Goal: Information Seeking & Learning: Learn about a topic

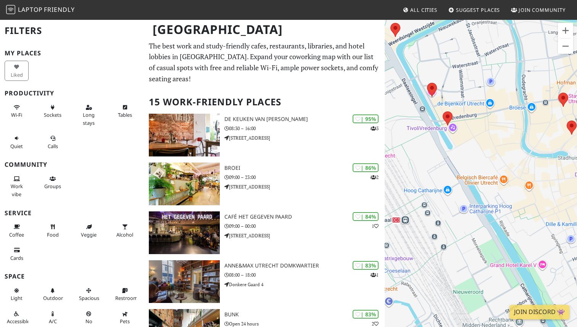
drag, startPoint x: 491, startPoint y: 118, endPoint x: 499, endPoint y: 200, distance: 82.0
click at [499, 201] on div "To navigate, press the arrow keys." at bounding box center [481, 182] width 192 height 327
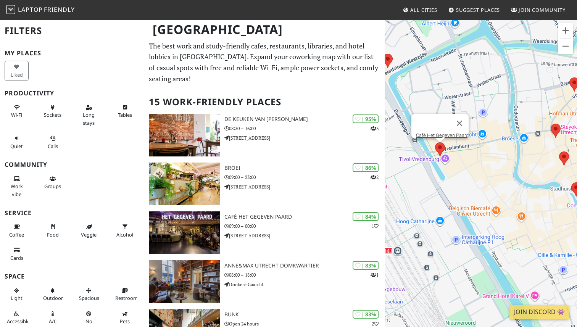
click at [435, 142] on area at bounding box center [435, 142] width 0 height 0
click at [465, 118] on button "Close" at bounding box center [459, 123] width 18 height 18
click at [419, 114] on area at bounding box center [419, 114] width 0 height 0
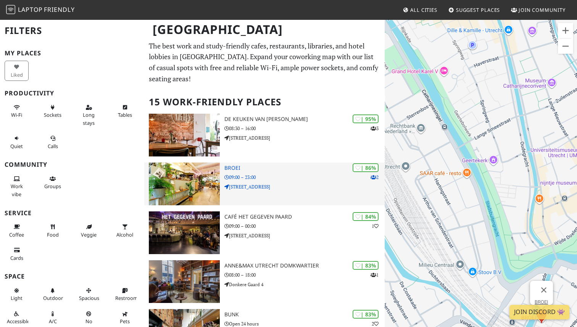
scroll to position [2, 0]
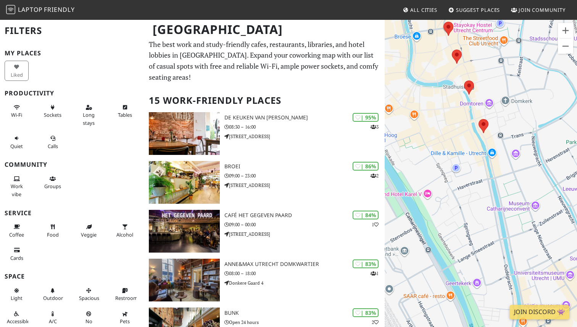
drag, startPoint x: 459, startPoint y: 123, endPoint x: 443, endPoint y: 255, distance: 133.1
click at [445, 255] on div "To navigate, press the arrow keys. BUNK" at bounding box center [481, 182] width 192 height 327
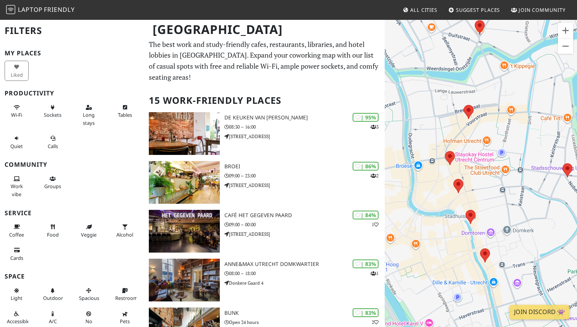
drag, startPoint x: 488, startPoint y: 240, endPoint x: 487, endPoint y: 303, distance: 63.0
click at [488, 304] on div "To navigate, press the arrow keys. BUNK" at bounding box center [481, 182] width 192 height 327
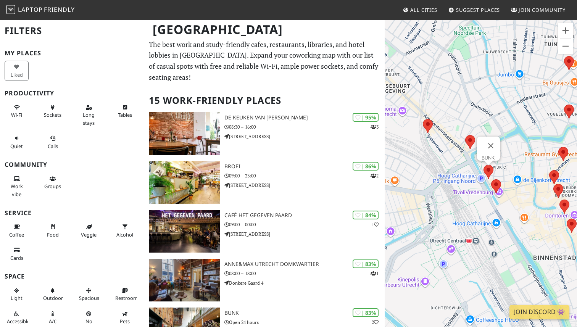
drag, startPoint x: 423, startPoint y: 218, endPoint x: 489, endPoint y: 202, distance: 67.9
click at [489, 202] on div "To navigate, press the arrow keys. BUNK" at bounding box center [481, 182] width 192 height 327
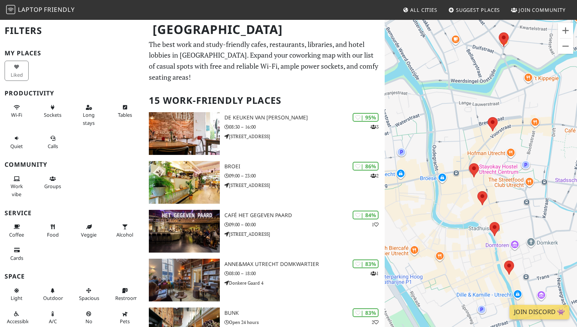
drag, startPoint x: 520, startPoint y: 108, endPoint x: 442, endPoint y: 169, distance: 99.2
click at [442, 170] on div "To navigate, press the arrow keys. BUNK" at bounding box center [481, 182] width 192 height 327
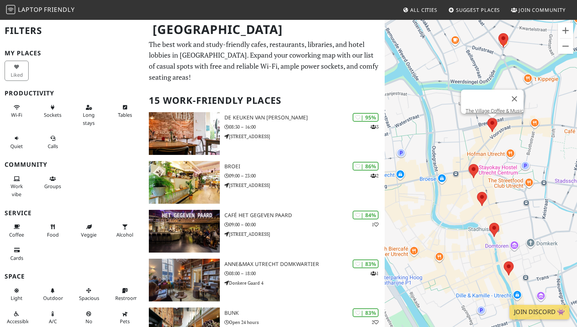
click at [487, 118] on area at bounding box center [487, 118] width 0 height 0
click at [490, 108] on link "The Village Coffee & Music" at bounding box center [495, 111] width 58 height 6
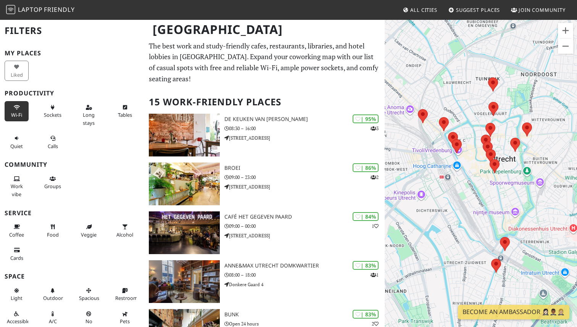
click at [11, 114] on span "Wi-Fi" at bounding box center [16, 114] width 11 height 7
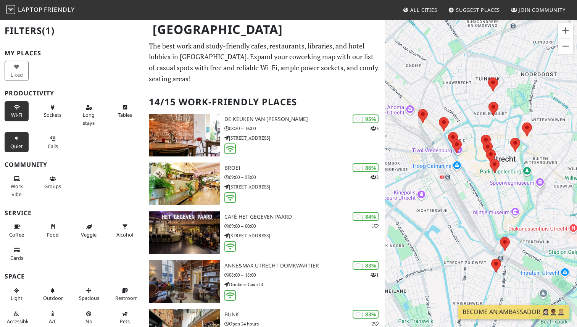
click at [22, 143] on span "Quiet" at bounding box center [16, 146] width 13 height 7
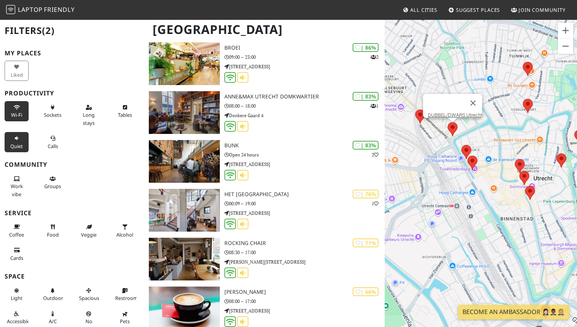
scroll to position [169, 0]
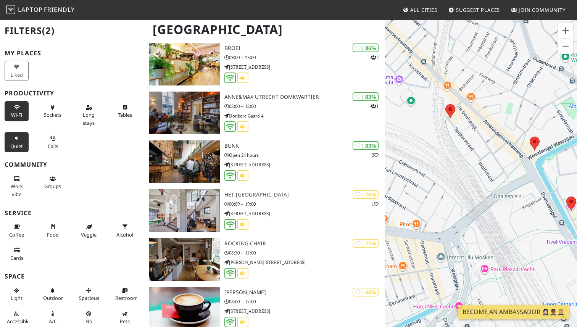
drag, startPoint x: 452, startPoint y: 122, endPoint x: 534, endPoint y: 112, distance: 82.7
click at [534, 112] on div "To navigate, press the arrow keys." at bounding box center [481, 182] width 192 height 327
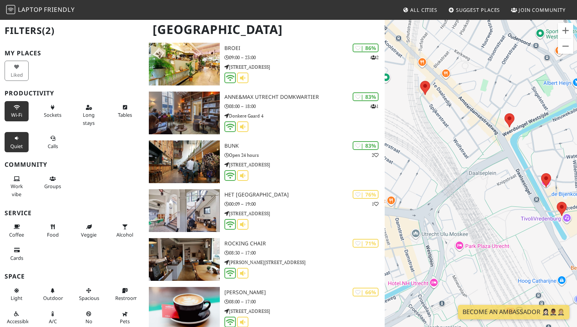
drag, startPoint x: 476, startPoint y: 143, endPoint x: 452, endPoint y: 124, distance: 30.6
click at [452, 124] on div "To navigate, press the arrow keys." at bounding box center [481, 182] width 192 height 327
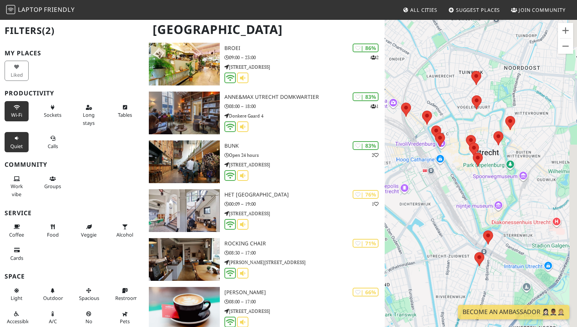
drag, startPoint x: 469, startPoint y: 163, endPoint x: 427, endPoint y: 161, distance: 42.0
click at [427, 161] on div "To navigate, press the arrow keys." at bounding box center [481, 182] width 192 height 327
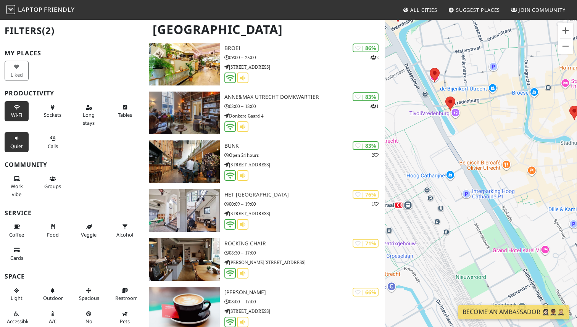
drag, startPoint x: 482, startPoint y: 129, endPoint x: 450, endPoint y: 147, distance: 36.0
click at [450, 147] on div "To navigate, press the arrow keys." at bounding box center [481, 182] width 192 height 327
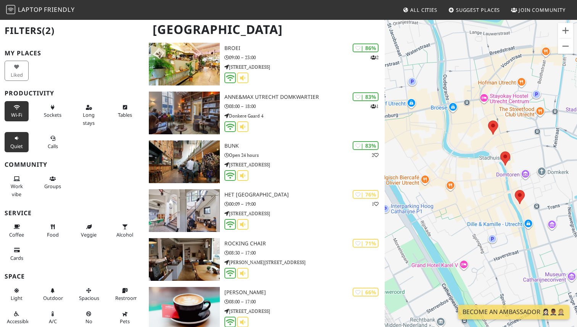
drag, startPoint x: 524, startPoint y: 106, endPoint x: 442, endPoint y: 121, distance: 83.4
click at [442, 121] on div "To navigate, press the arrow keys." at bounding box center [481, 182] width 192 height 327
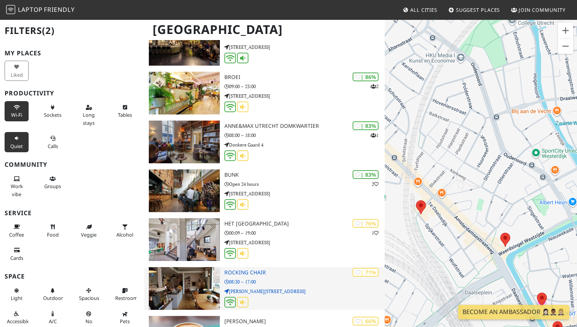
scroll to position [129, 0]
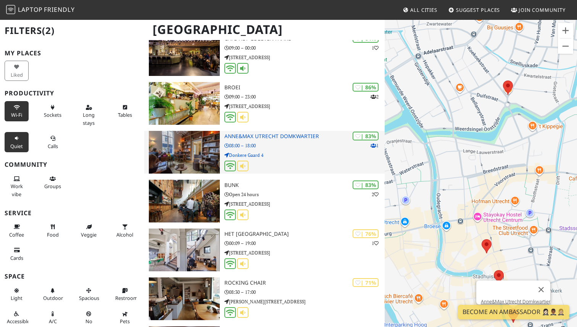
click at [278, 133] on h3 "Anne&Max Utrecht Domkwartier" at bounding box center [304, 136] width 160 height 6
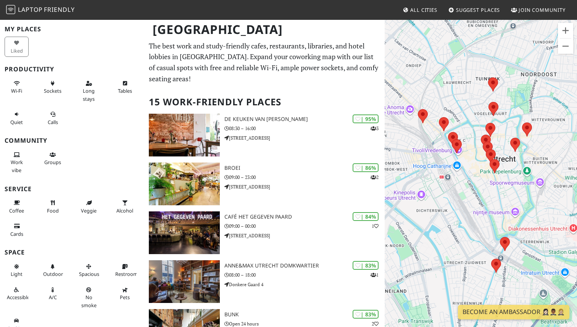
scroll to position [33, 0]
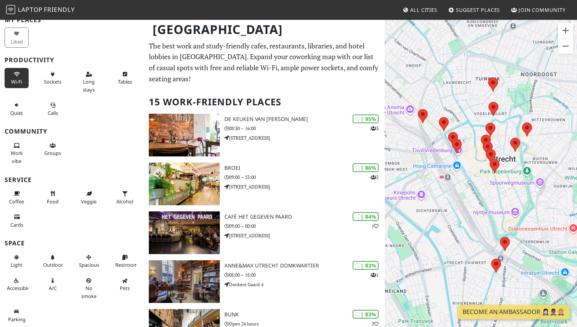
click at [13, 86] on button "Wi-Fi" at bounding box center [17, 78] width 24 height 20
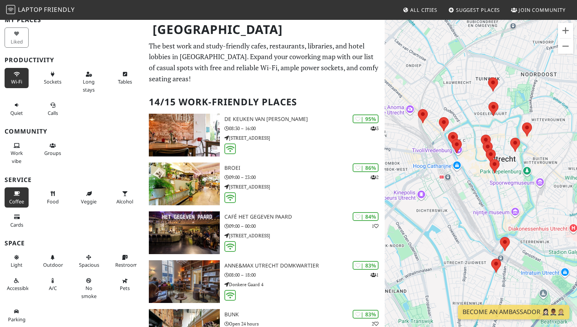
click at [15, 198] on span "Coffee" at bounding box center [16, 201] width 15 height 7
click at [16, 106] on icon at bounding box center [17, 105] width 6 height 5
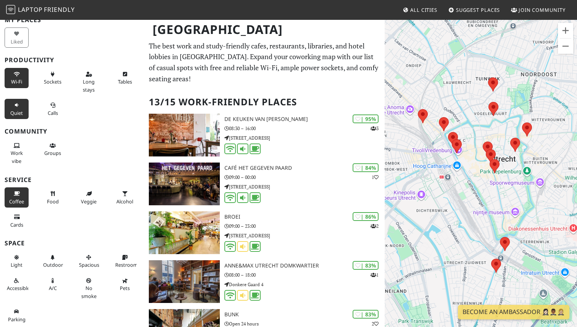
click at [16, 106] on icon at bounding box center [17, 105] width 6 height 5
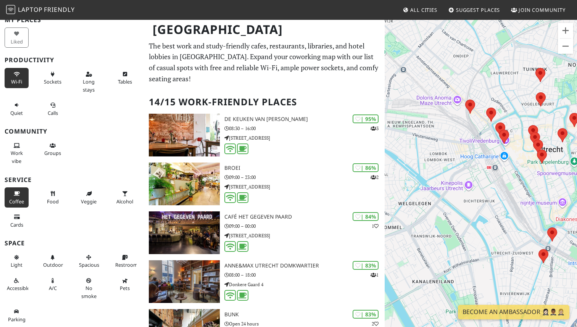
drag, startPoint x: 495, startPoint y: 176, endPoint x: 543, endPoint y: 166, distance: 49.5
click at [543, 166] on div "To navigate, press the arrow keys." at bounding box center [481, 182] width 192 height 327
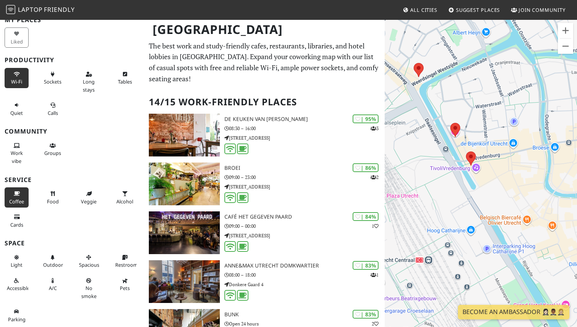
drag, startPoint x: 499, startPoint y: 90, endPoint x: 488, endPoint y: 189, distance: 99.0
click at [488, 189] on div "To navigate, press the arrow keys." at bounding box center [481, 182] width 192 height 327
click at [450, 122] on area at bounding box center [450, 122] width 0 height 0
click at [455, 112] on link "BUNK" at bounding box center [454, 115] width 13 height 6
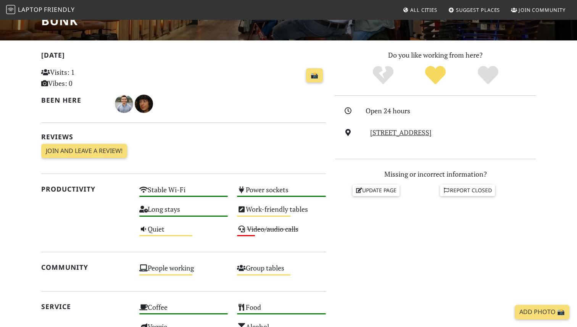
scroll to position [149, 0]
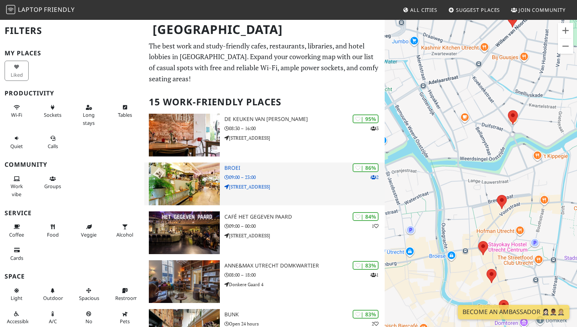
drag, startPoint x: 504, startPoint y: 108, endPoint x: 376, endPoint y: 182, distance: 147.6
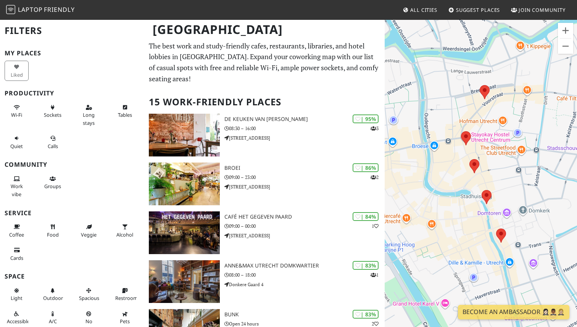
drag, startPoint x: 517, startPoint y: 69, endPoint x: 514, endPoint y: 297, distance: 227.5
click at [514, 297] on div "To navigate, press the arrow keys." at bounding box center [481, 182] width 192 height 327
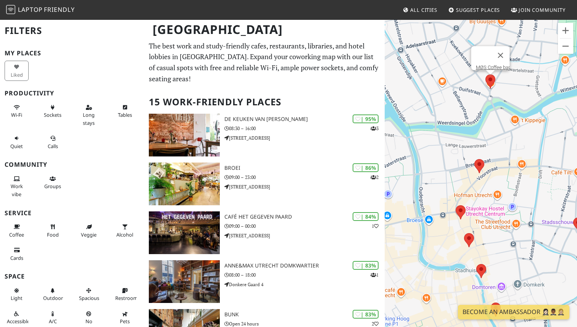
click at [485, 74] on area at bounding box center [485, 74] width 0 height 0
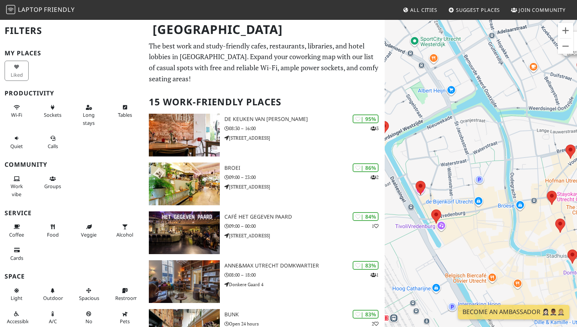
drag, startPoint x: 450, startPoint y: 139, endPoint x: 578, endPoint y: 127, distance: 128.5
click at [577, 127] on html "Laptop Friendly All Cities Suggest Places Join Community Utrecht Filters My Pla…" at bounding box center [288, 163] width 577 height 327
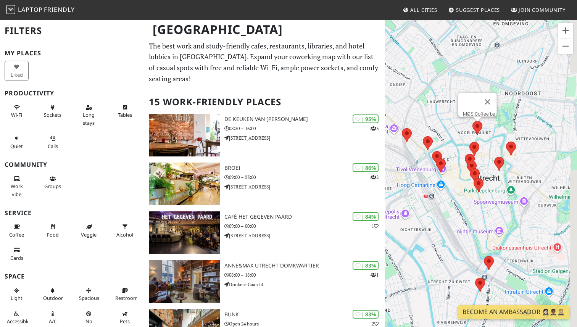
drag, startPoint x: 495, startPoint y: 186, endPoint x: 425, endPoint y: 182, distance: 69.9
click at [425, 182] on div "To navigate, press the arrow keys. MØS Coffee bar" at bounding box center [481, 182] width 192 height 327
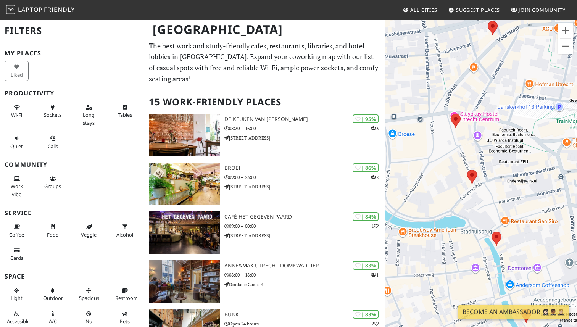
drag, startPoint x: 516, startPoint y: 100, endPoint x: 452, endPoint y: 201, distance: 119.0
click at [453, 201] on div "To navigate, press the arrow keys. MØS Coffee bar" at bounding box center [481, 182] width 192 height 327
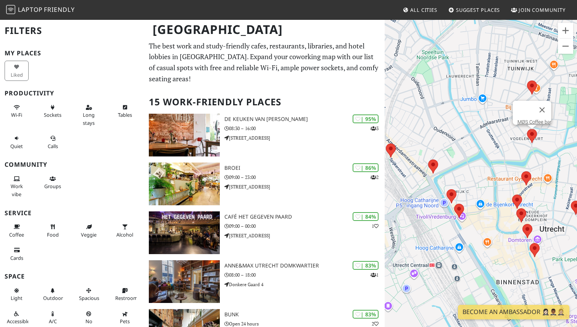
drag, startPoint x: 458, startPoint y: 216, endPoint x: 521, endPoint y: 242, distance: 68.2
click at [521, 242] on div "To navigate, press the arrow keys. MØS Coffee bar" at bounding box center [481, 182] width 192 height 327
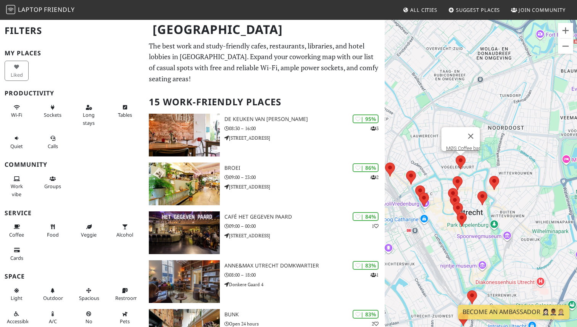
drag, startPoint x: 502, startPoint y: 206, endPoint x: 434, endPoint y: 178, distance: 73.2
click at [434, 178] on div "To navigate, press the arrow keys. MØS Coffee bar" at bounding box center [481, 182] width 192 height 327
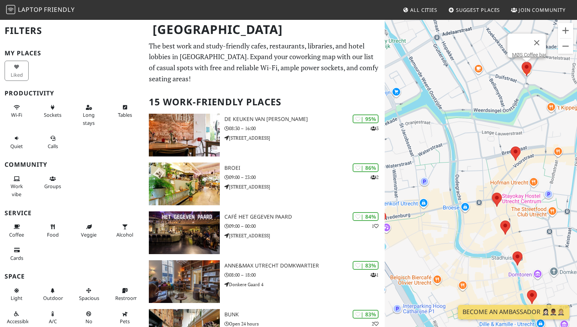
drag, startPoint x: 449, startPoint y: 223, endPoint x: 435, endPoint y: 153, distance: 71.9
click at [436, 153] on div "To navigate, press the arrow keys. MØS Coffee bar" at bounding box center [481, 182] width 192 height 327
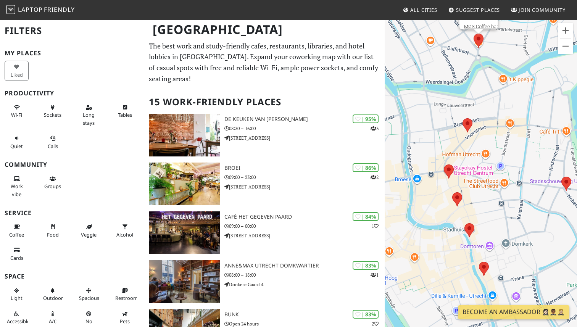
drag, startPoint x: 463, startPoint y: 190, endPoint x: 417, endPoint y: 162, distance: 53.9
click at [417, 162] on div "To navigate, press the arrow keys. MØS Coffee bar" at bounding box center [481, 182] width 192 height 327
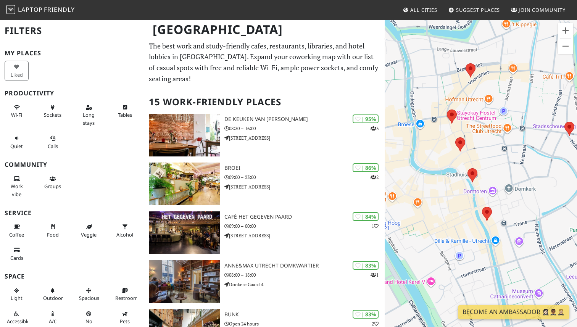
drag, startPoint x: 507, startPoint y: 193, endPoint x: 509, endPoint y: 138, distance: 55.4
click at [508, 138] on div "To navigate, press the arrow keys. MØS Coffee bar" at bounding box center [481, 182] width 192 height 327
click at [447, 109] on area at bounding box center [447, 109] width 0 height 0
click at [448, 99] on link "The 5th" at bounding box center [453, 102] width 16 height 6
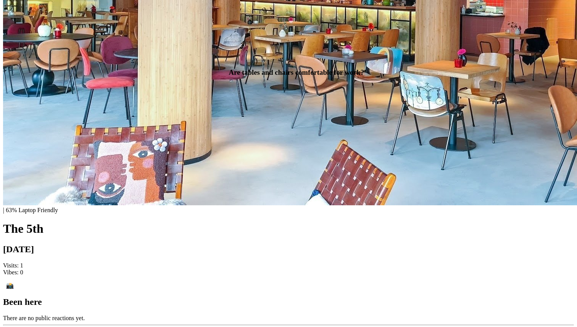
scroll to position [261, 0]
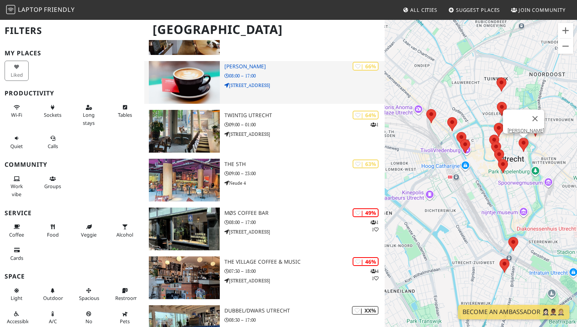
scroll to position [415, 0]
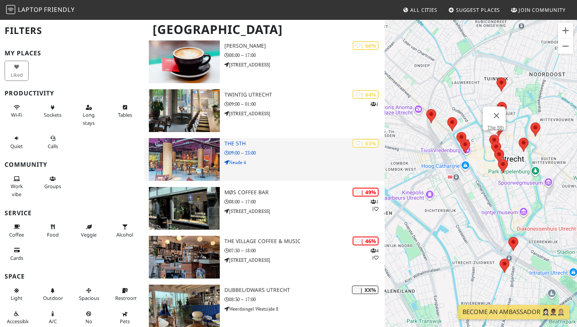
click at [243, 140] on h3 "The 5th" at bounding box center [304, 143] width 160 height 6
